Goal: Navigation & Orientation: Find specific page/section

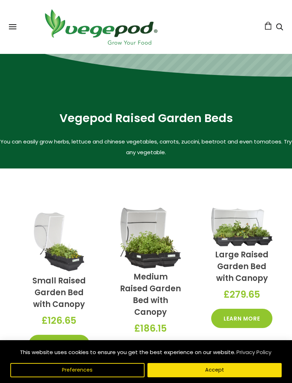
scroll to position [205, 0]
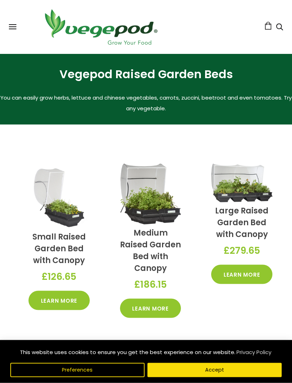
click at [216, 377] on button "Accept" at bounding box center [215, 370] width 134 height 14
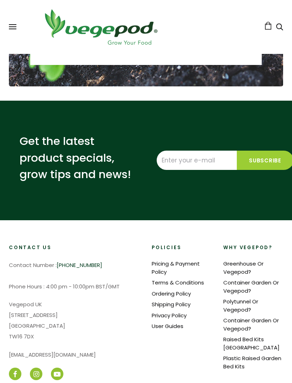
scroll to position [1623, 0]
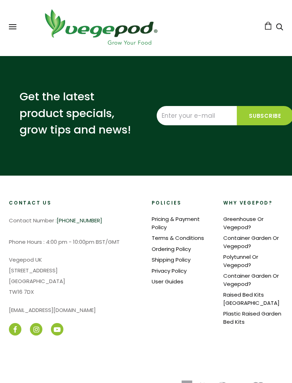
click at [15, 28] on button at bounding box center [12, 26] width 7 height 5
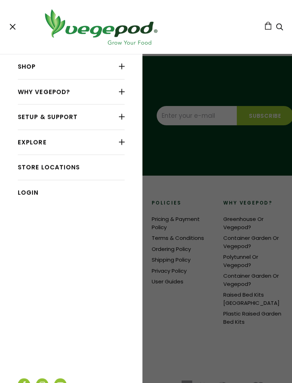
click at [124, 95] on div at bounding box center [122, 91] width 6 height 9
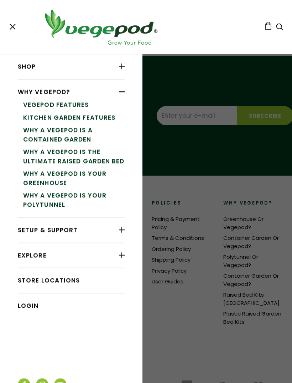
click at [124, 69] on div at bounding box center [122, 66] width 6 height 9
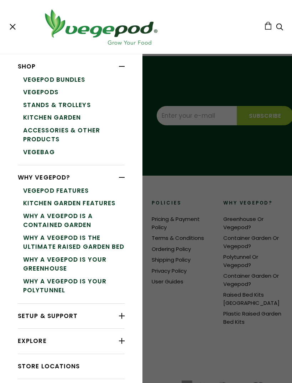
click at [48, 92] on link "Vegepods" at bounding box center [74, 92] width 102 height 13
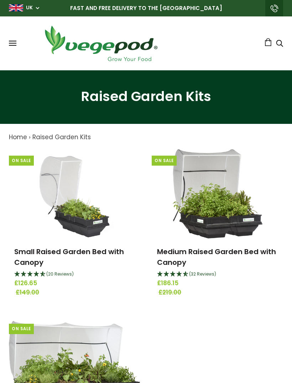
click at [11, 45] on span at bounding box center [12, 45] width 7 height 1
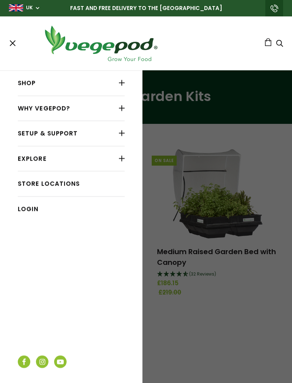
click at [125, 85] on div at bounding box center [122, 82] width 6 height 9
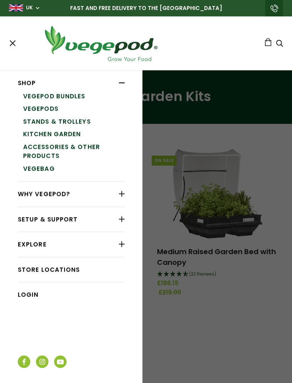
click at [75, 132] on link "Kitchen Garden" at bounding box center [74, 134] width 102 height 13
